Goal: Navigation & Orientation: Find specific page/section

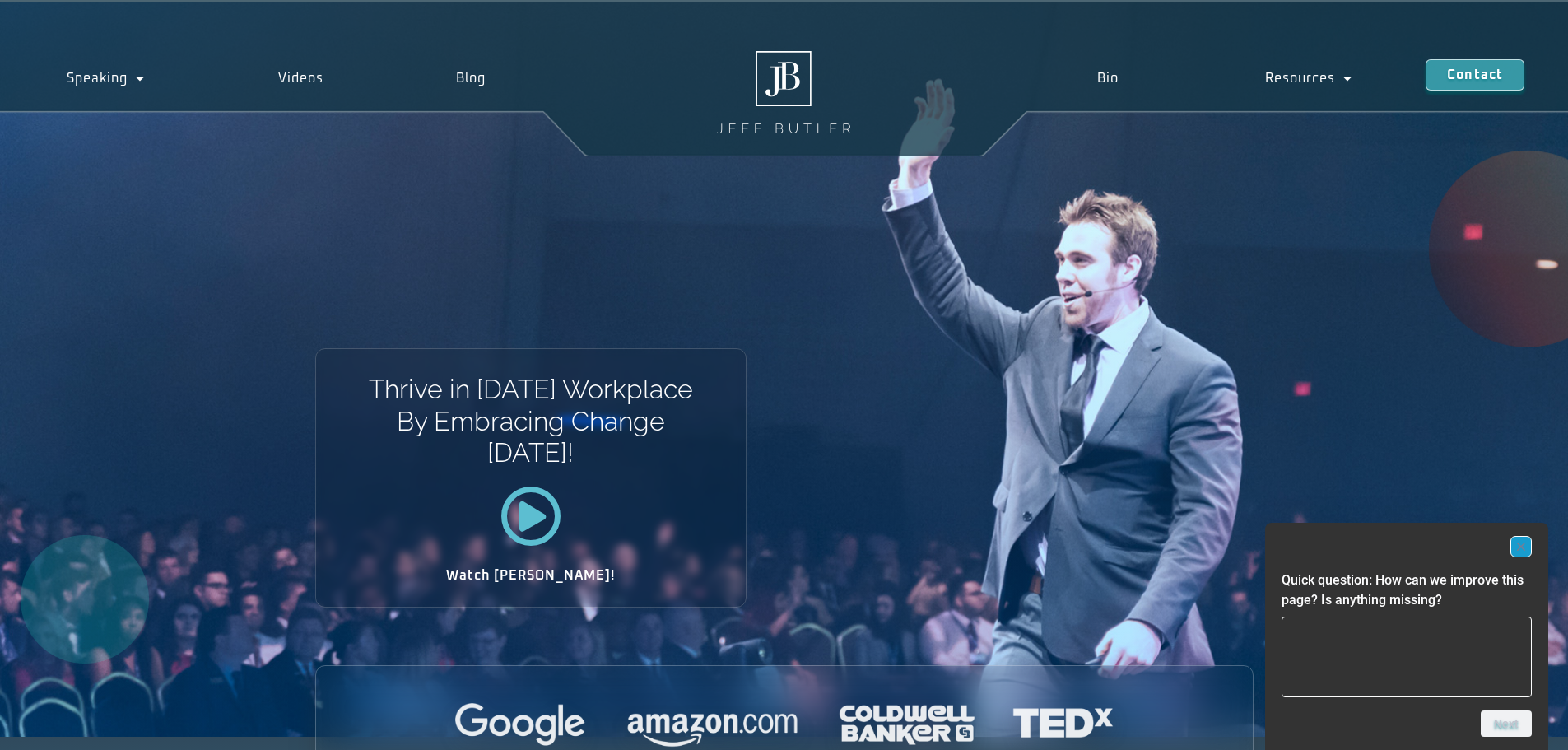
click at [1522, 544] on rect "Hide survey" at bounding box center [1522, 547] width 20 height 20
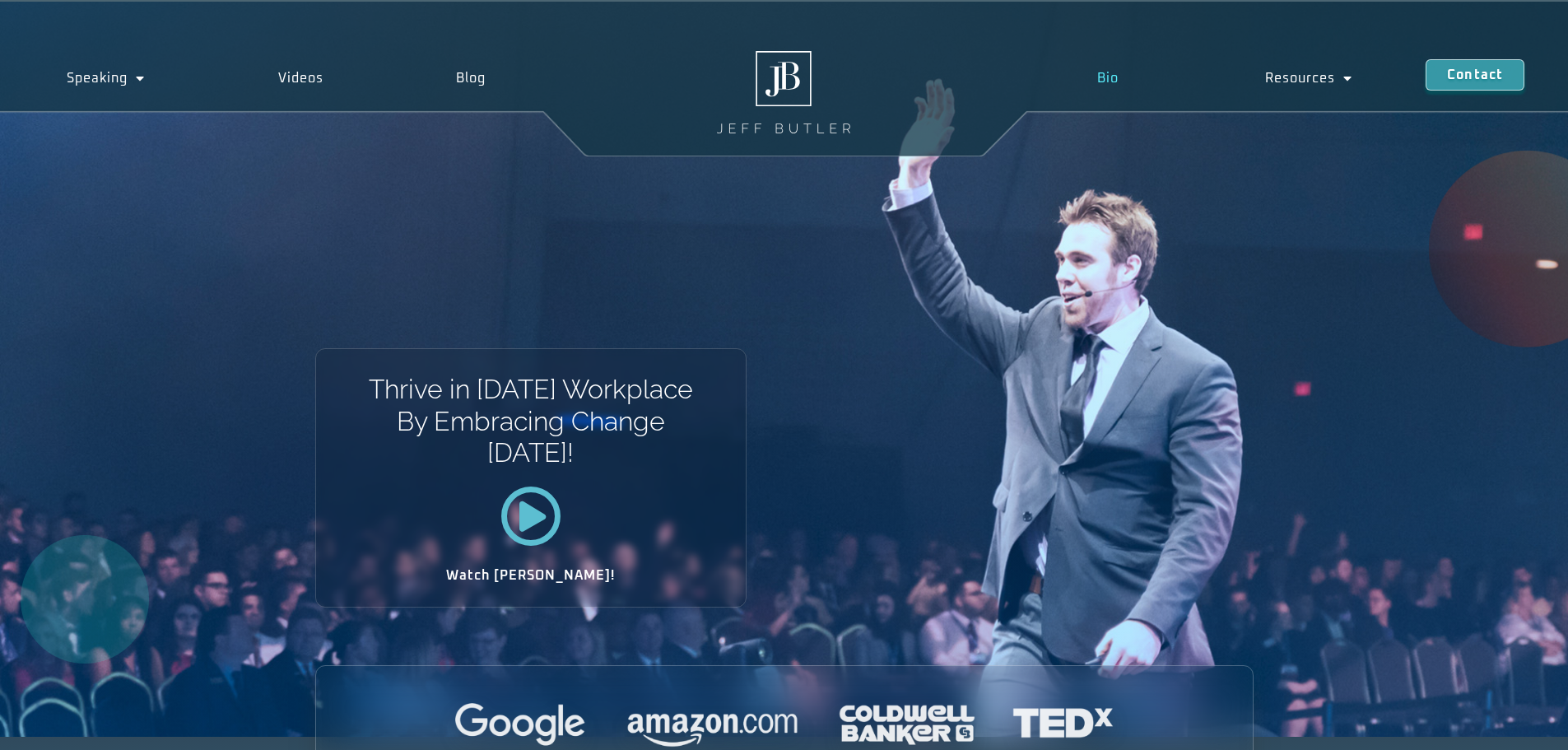
click at [1112, 80] on link "Bio" at bounding box center [1106, 78] width 168 height 38
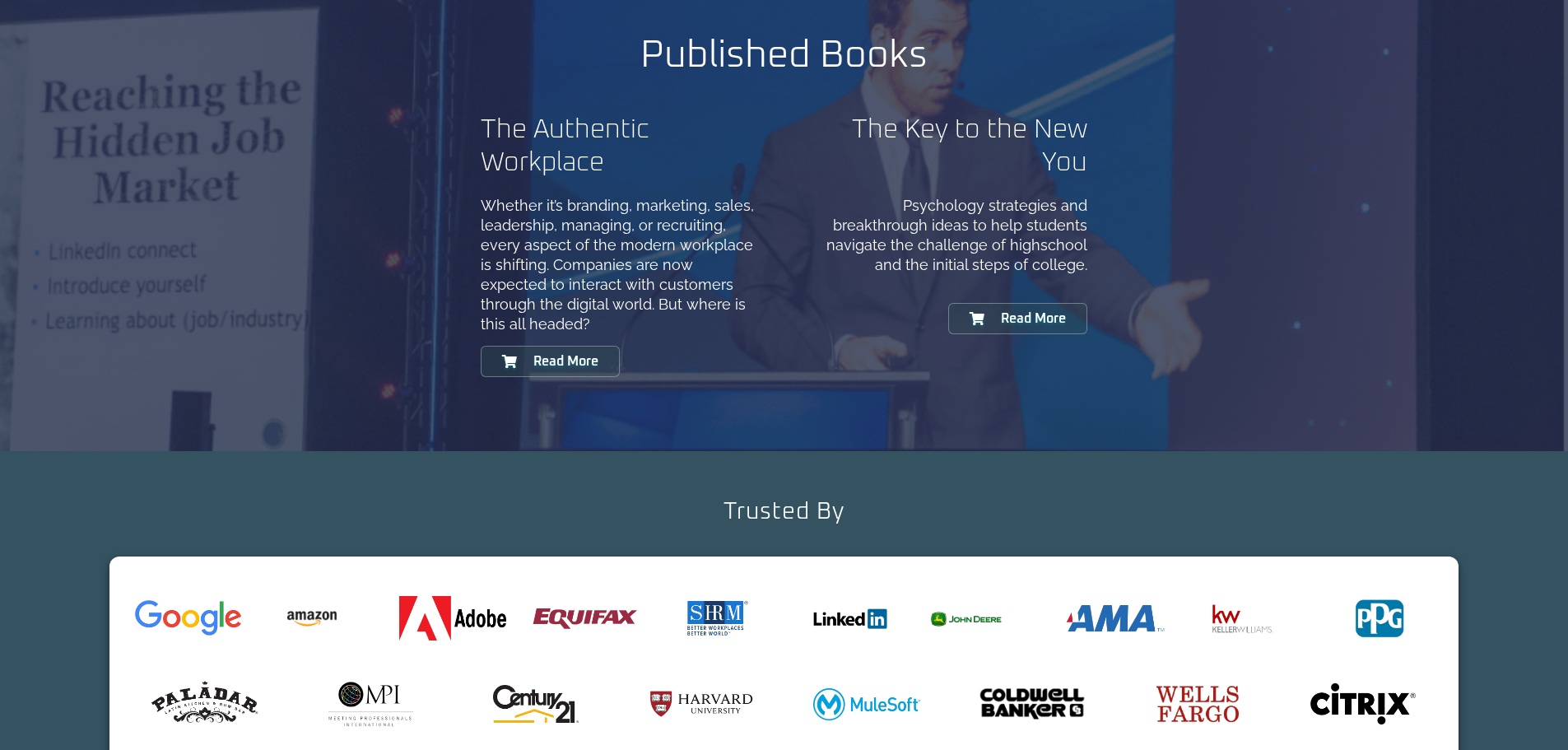
scroll to position [1646, 0]
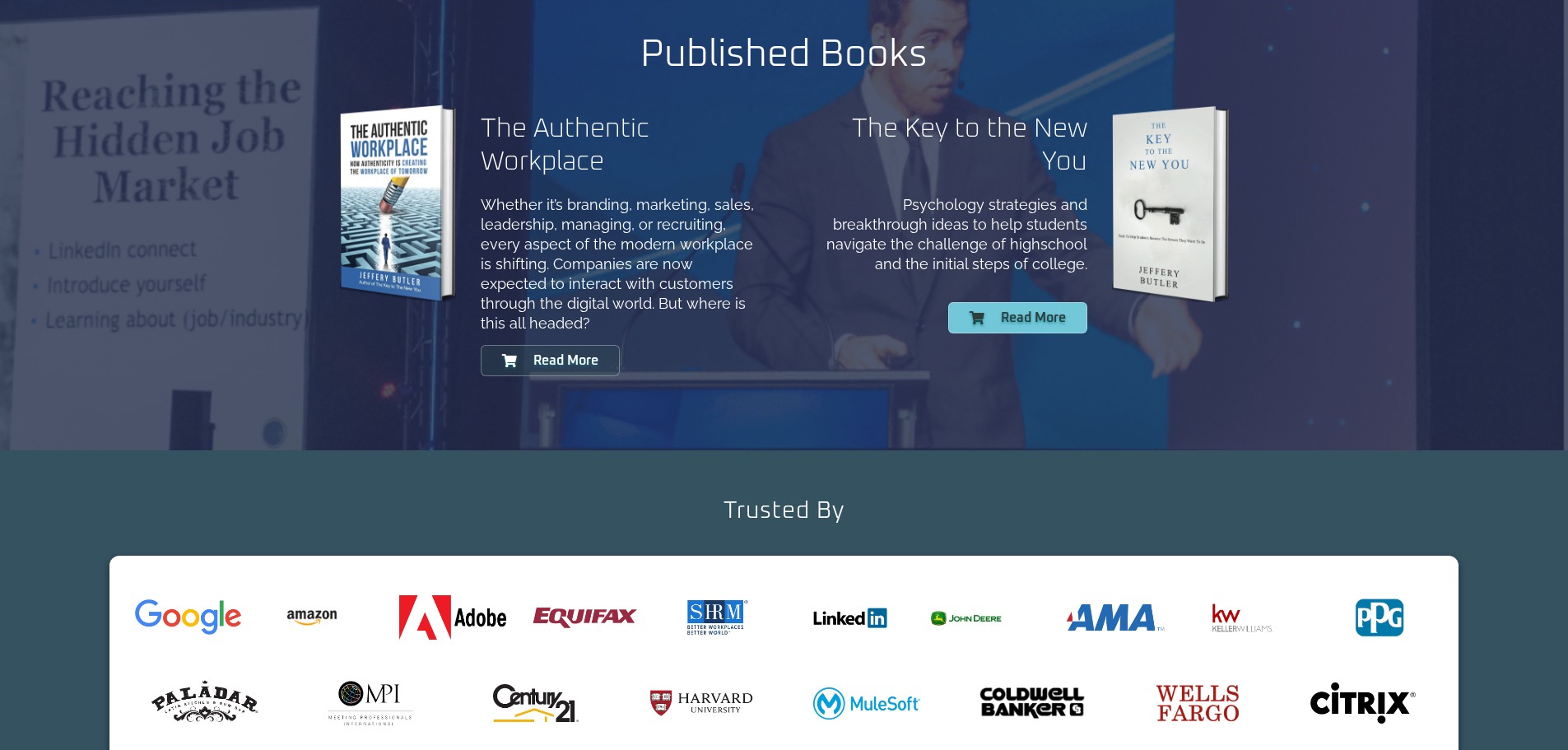
click at [1030, 329] on link "Read More" at bounding box center [1018, 317] width 139 height 31
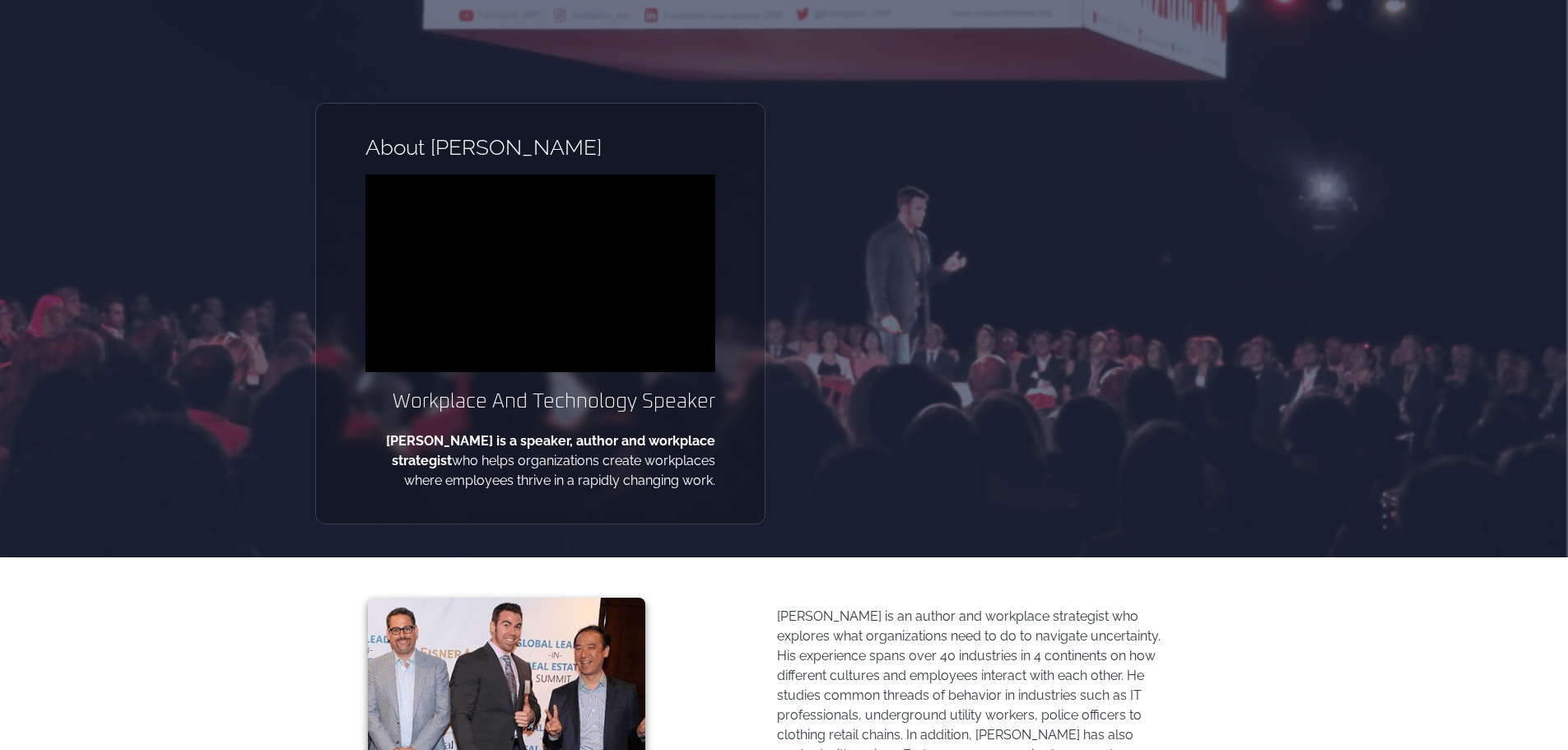
scroll to position [0, 0]
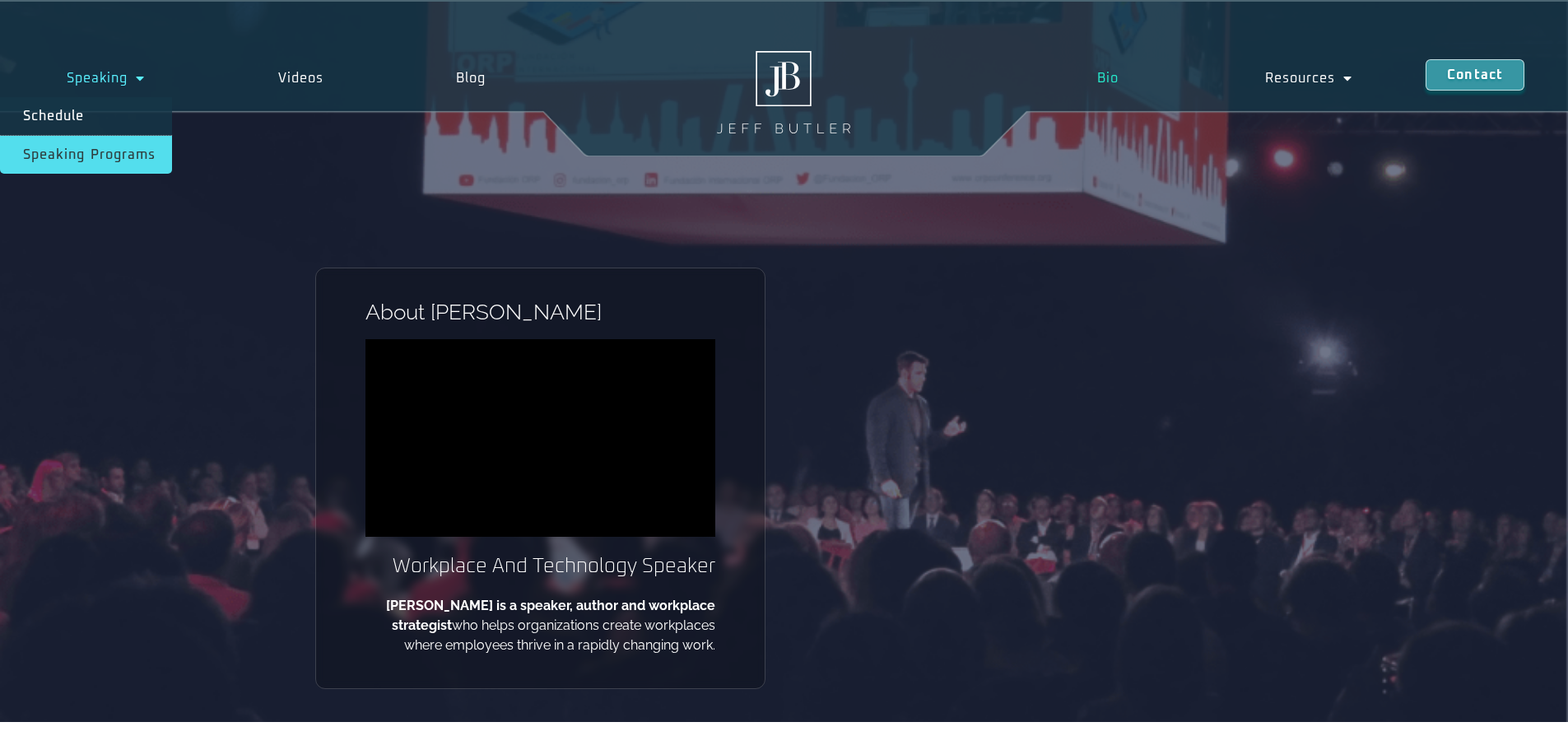
click at [80, 151] on link "Speaking Programs" at bounding box center [86, 155] width 172 height 38
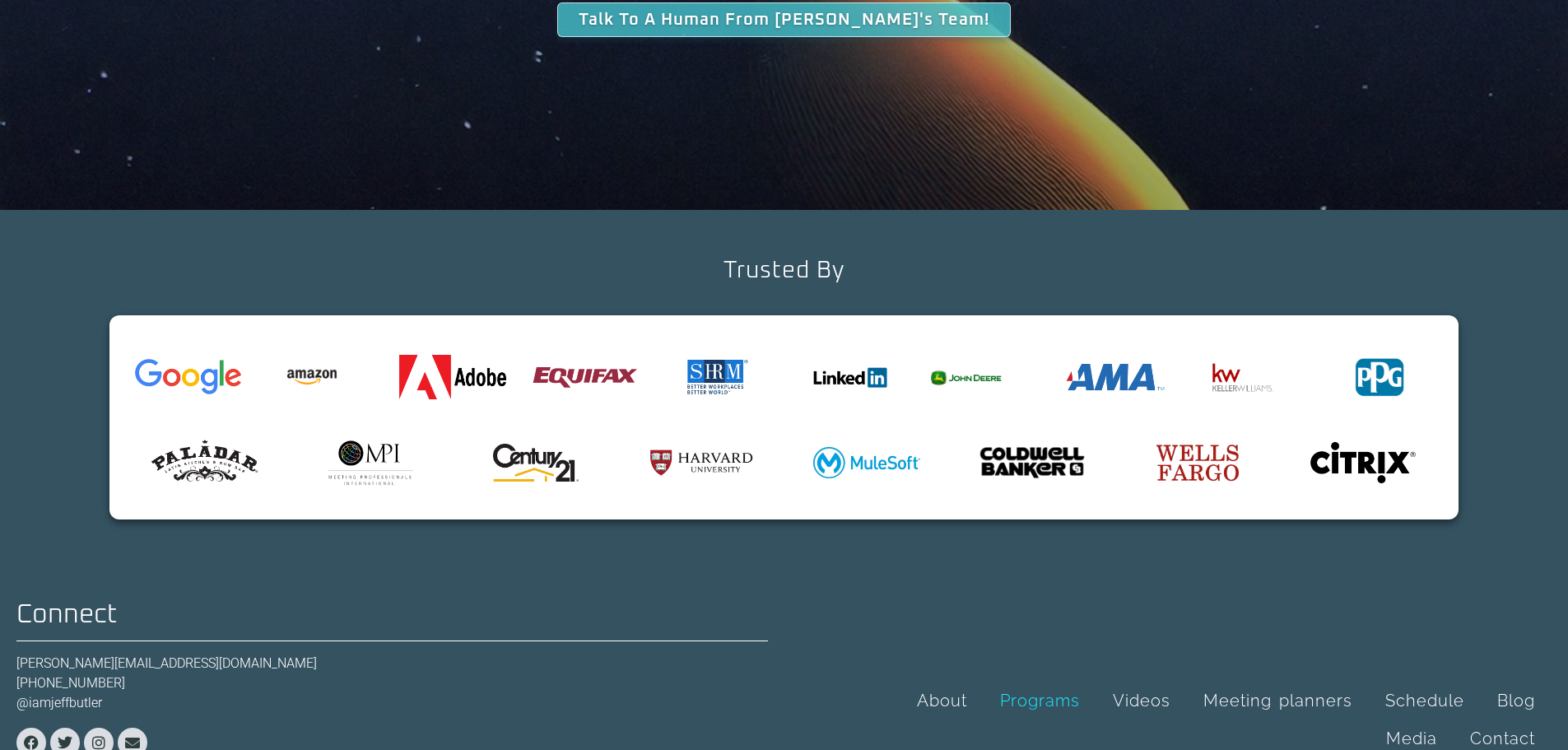
scroll to position [5333, 0]
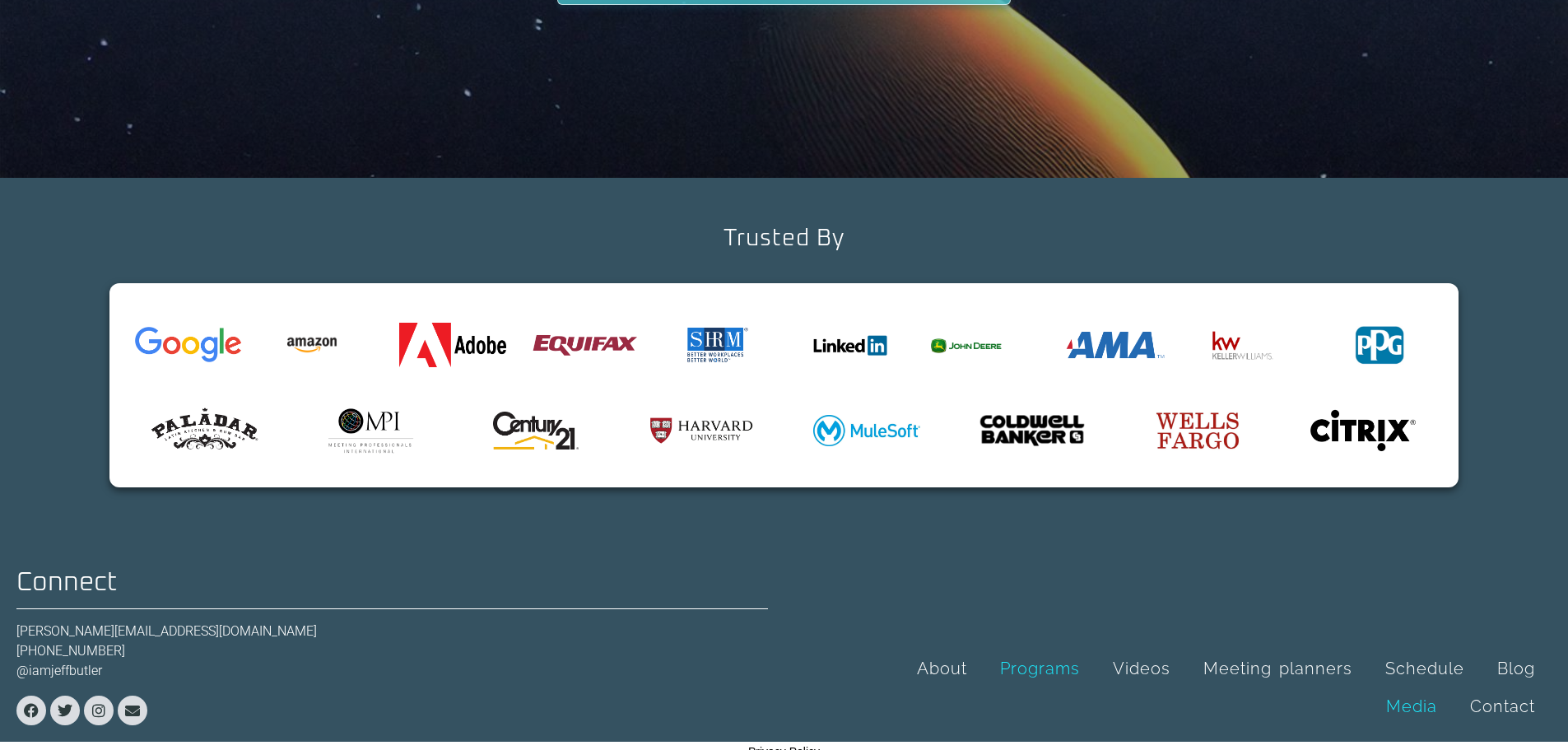
click at [1399, 687] on link "Media" at bounding box center [1411, 706] width 84 height 38
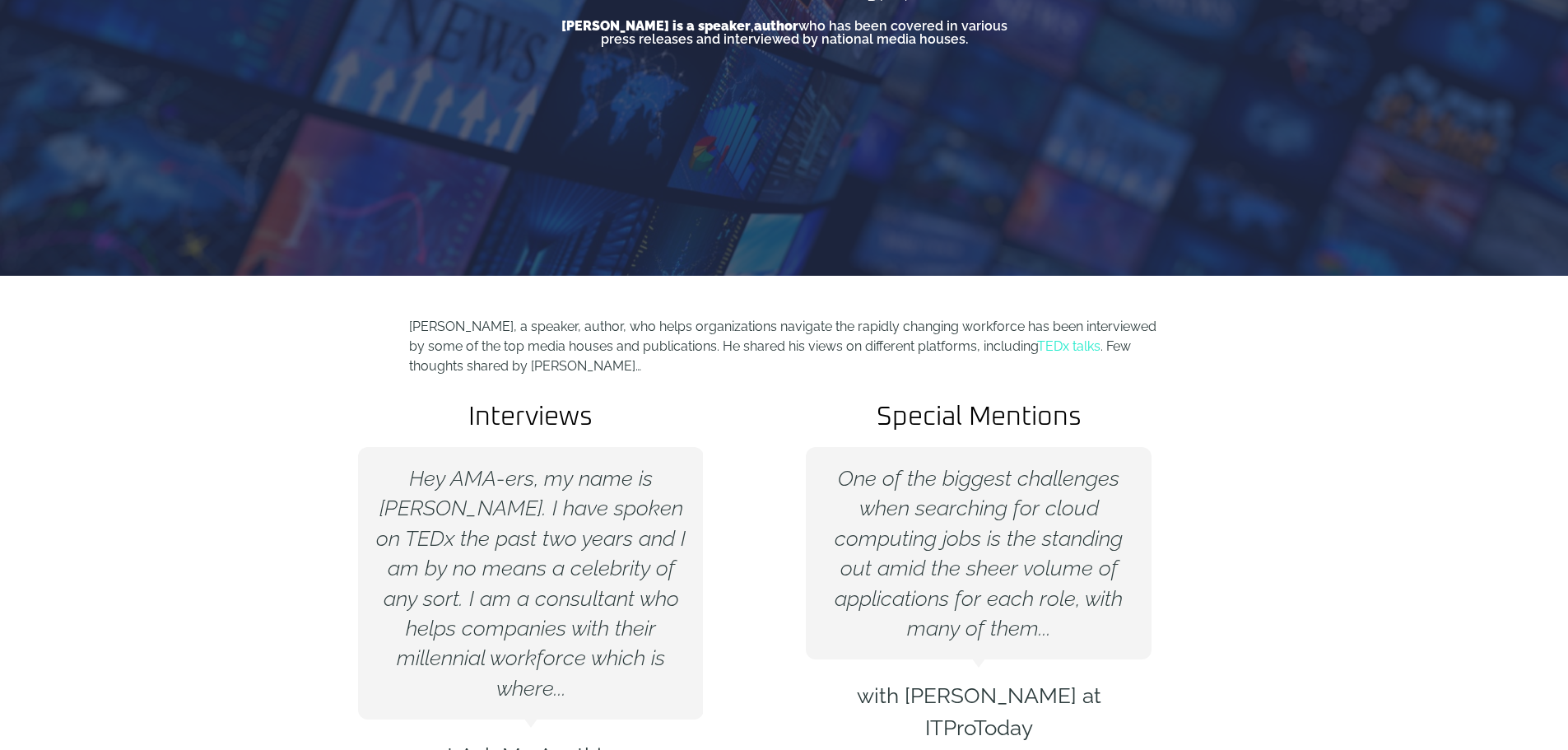
scroll to position [384, 0]
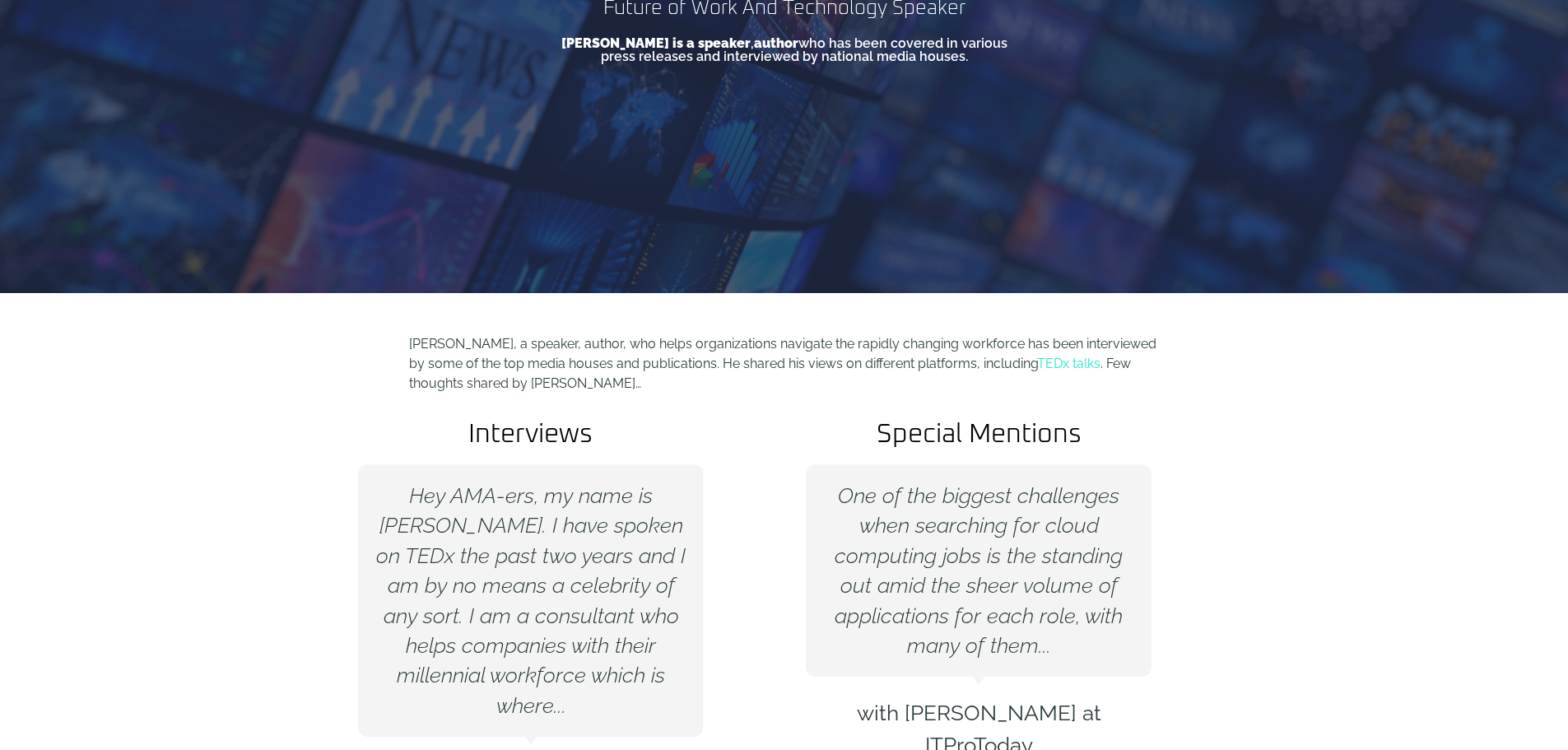
click at [1057, 368] on link "TEDx talks" at bounding box center [1069, 363] width 63 height 15
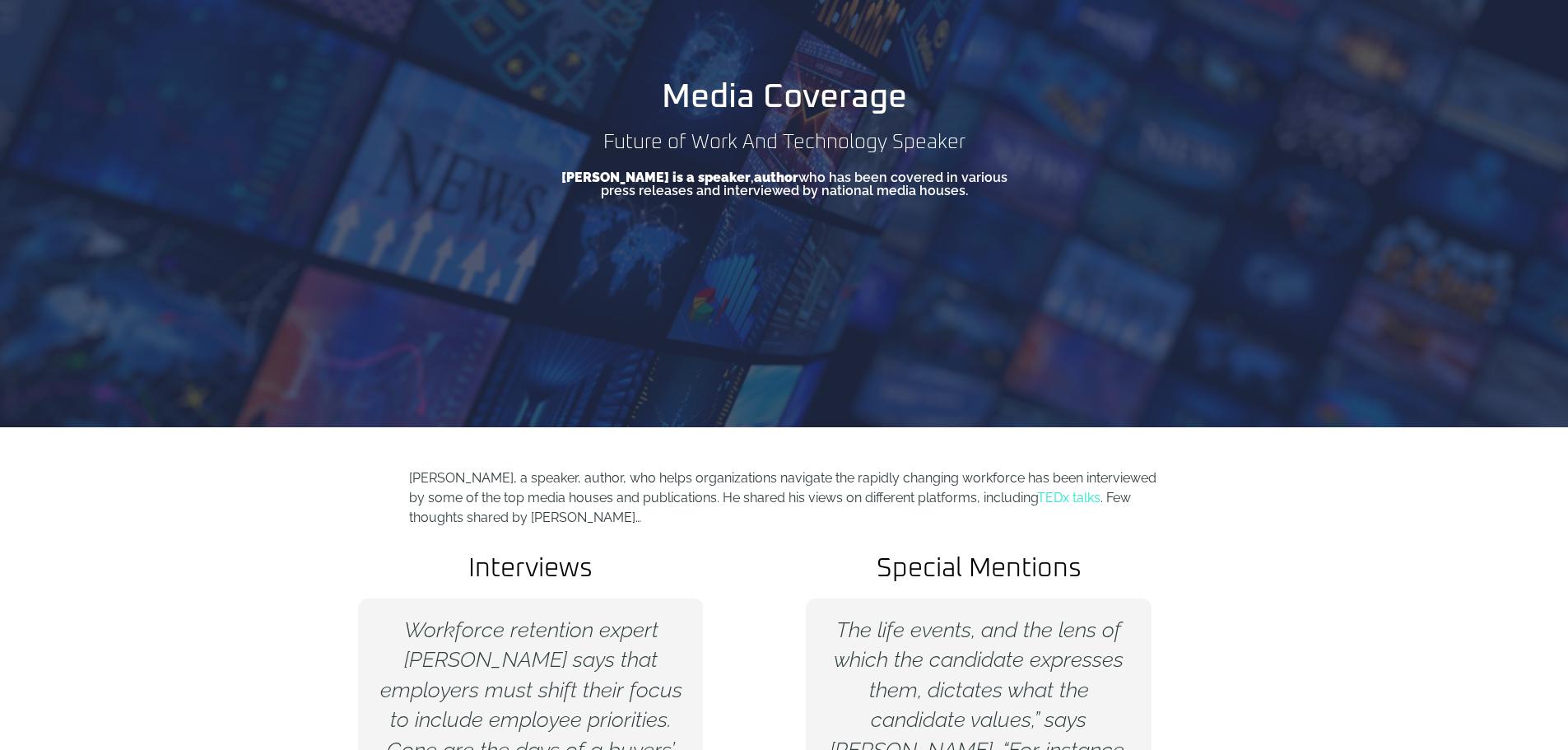
scroll to position [0, 0]
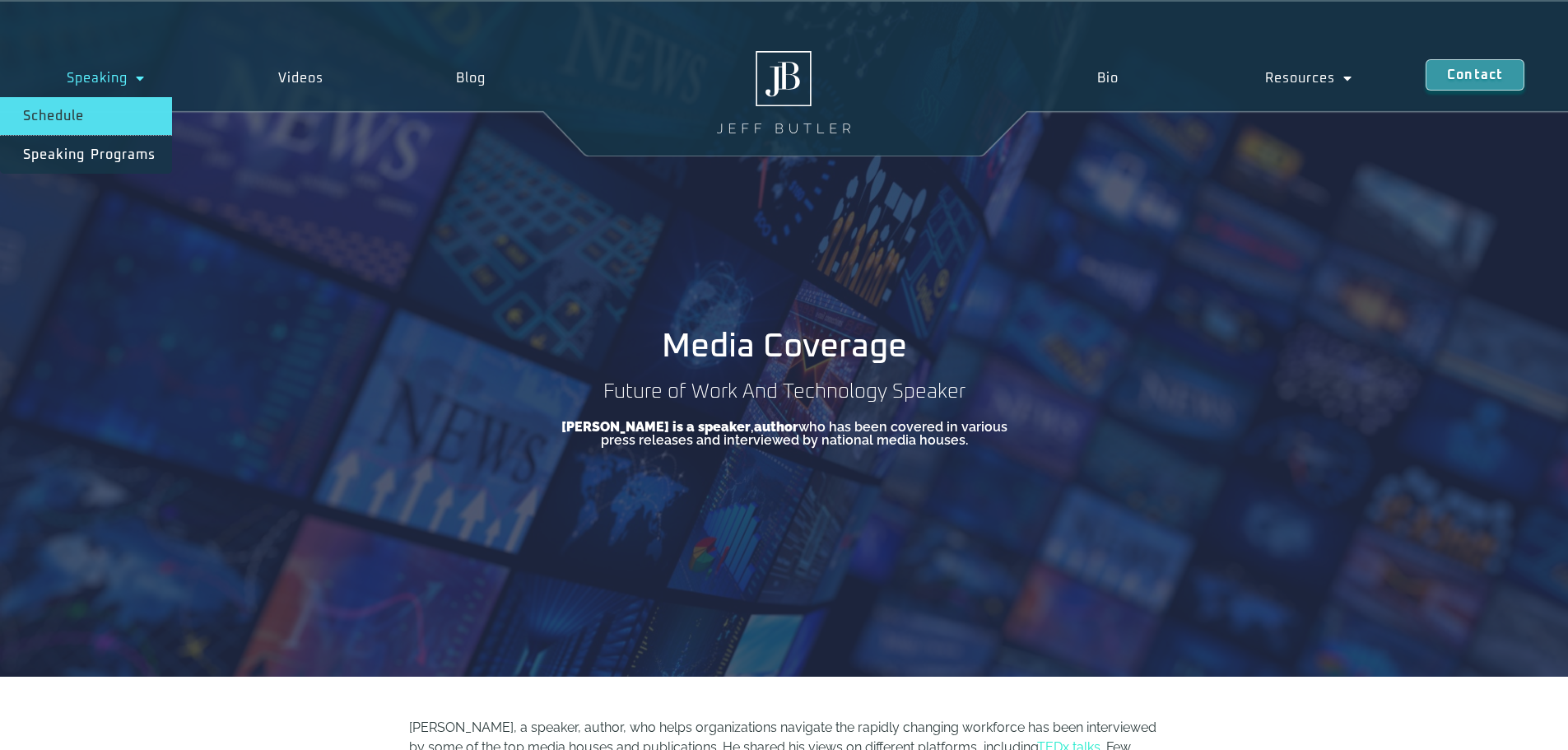
click at [63, 121] on link "Schedule" at bounding box center [86, 116] width 172 height 38
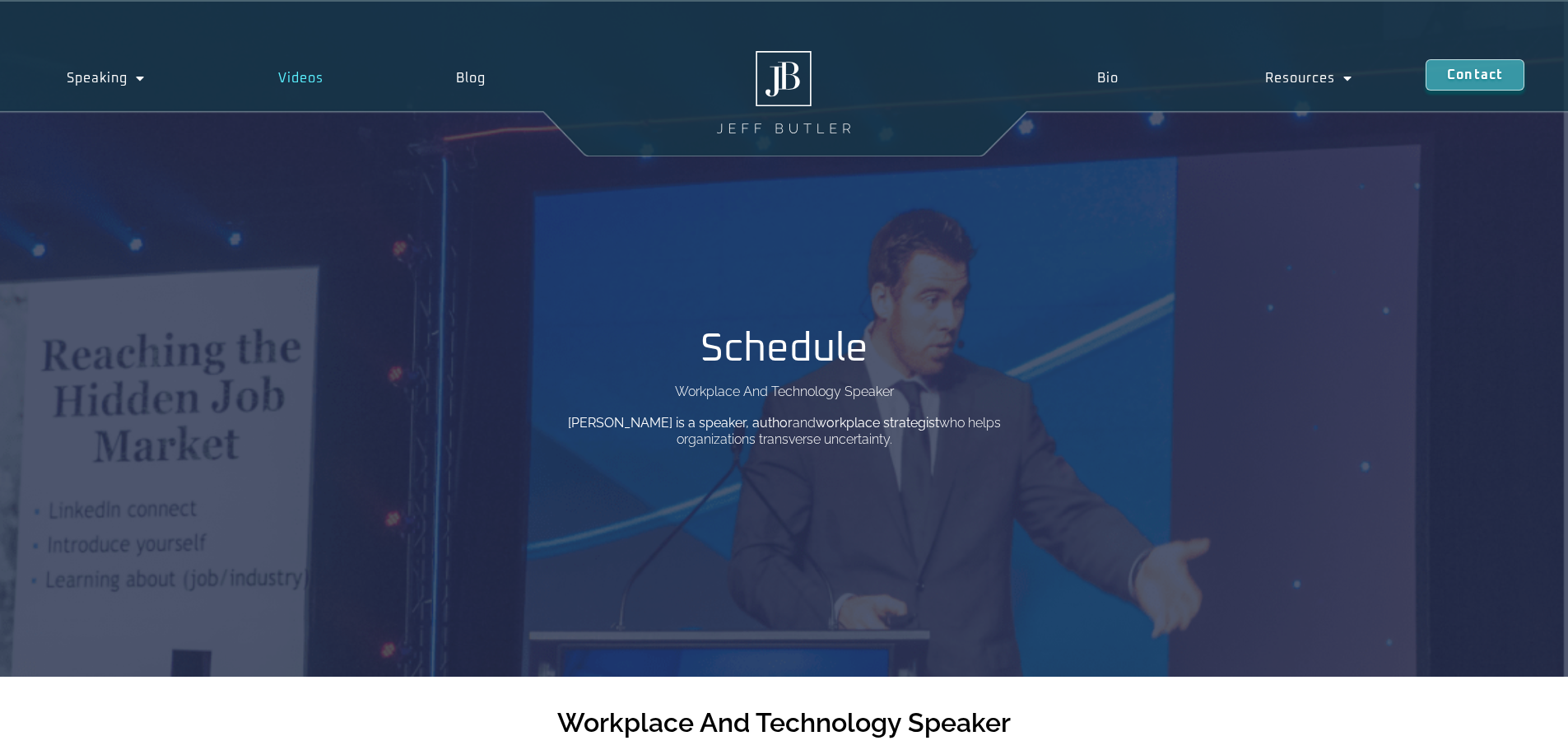
click at [300, 76] on link "Videos" at bounding box center [300, 78] width 179 height 38
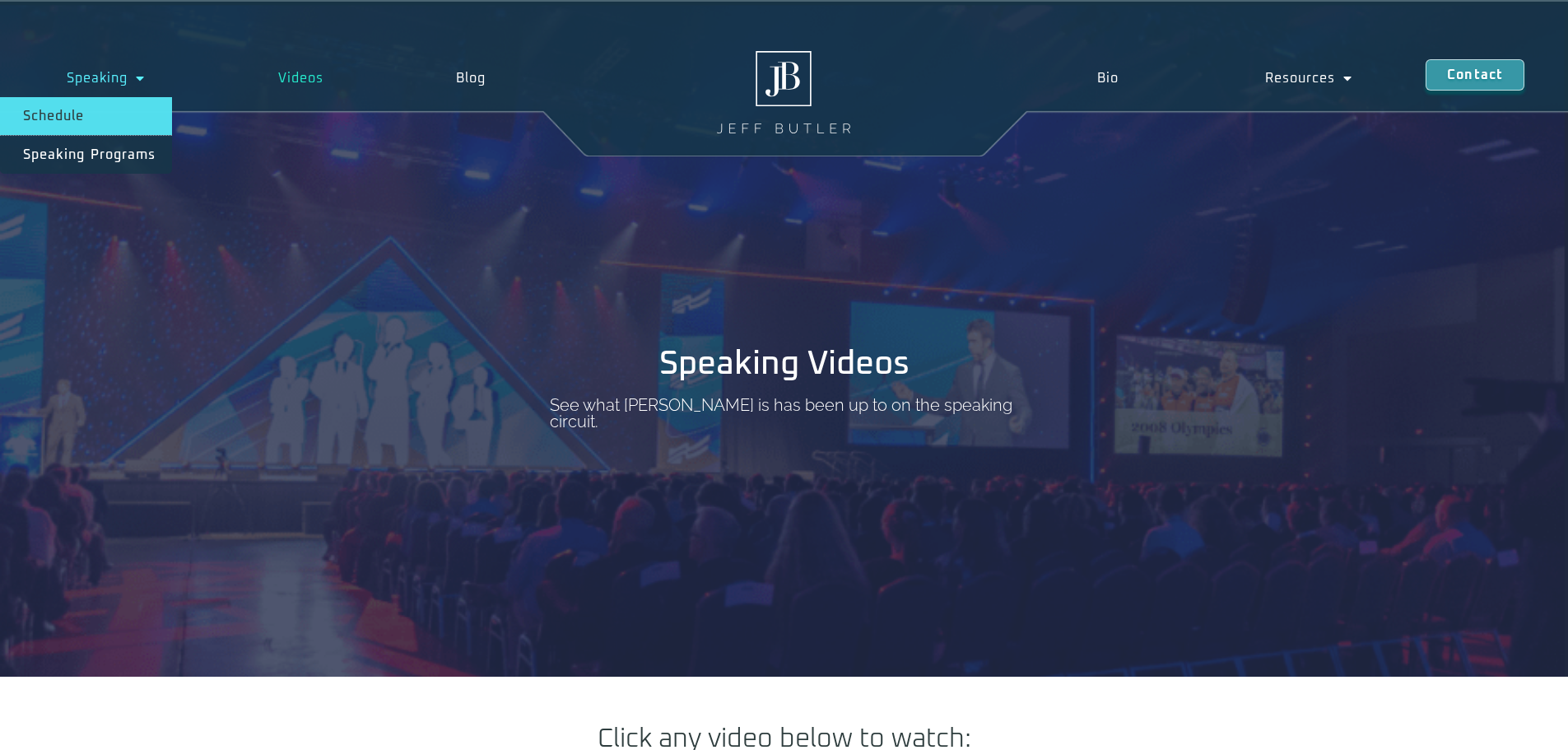
click at [64, 112] on link "Schedule" at bounding box center [86, 116] width 172 height 38
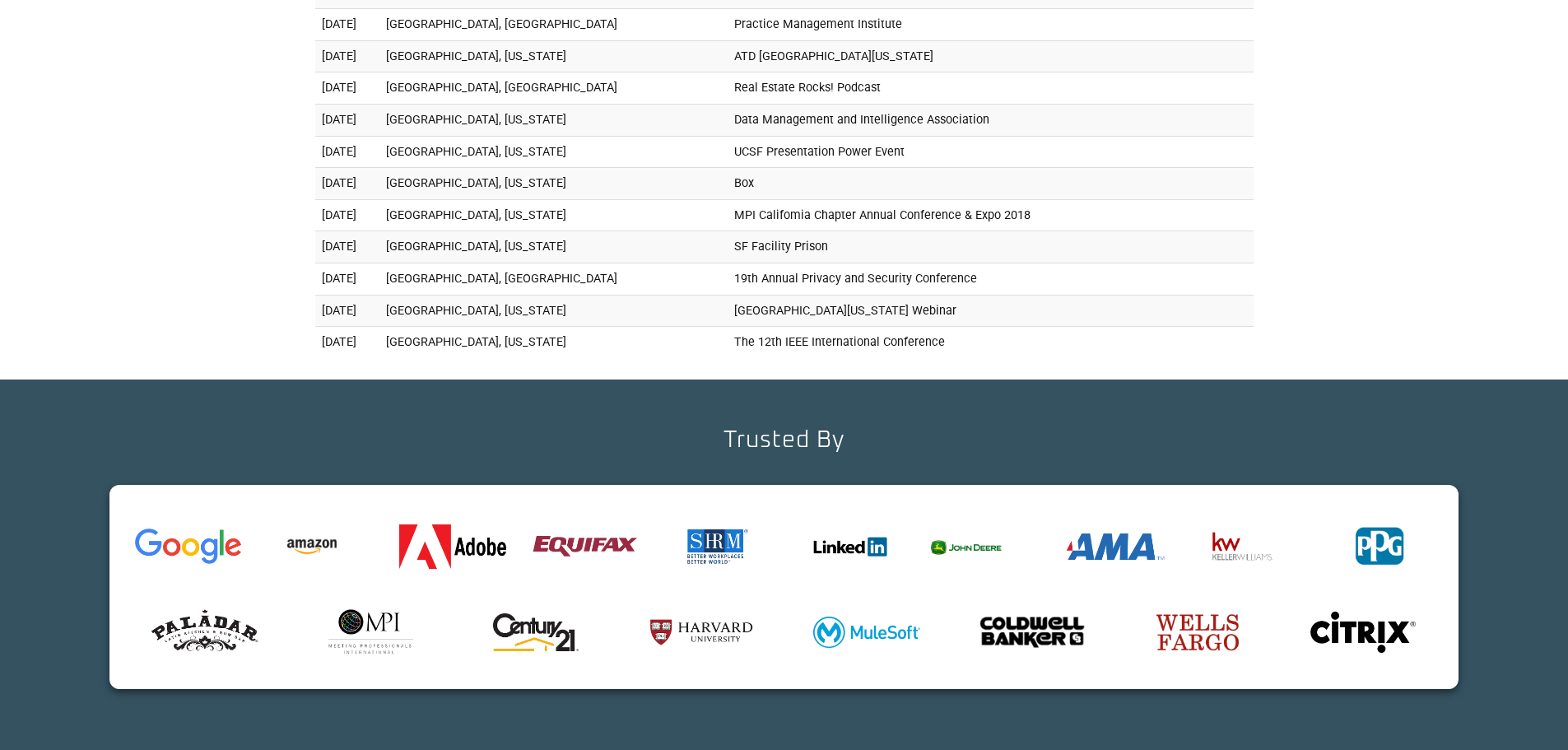
scroll to position [14388, 0]
